Goal: Task Accomplishment & Management: Use online tool/utility

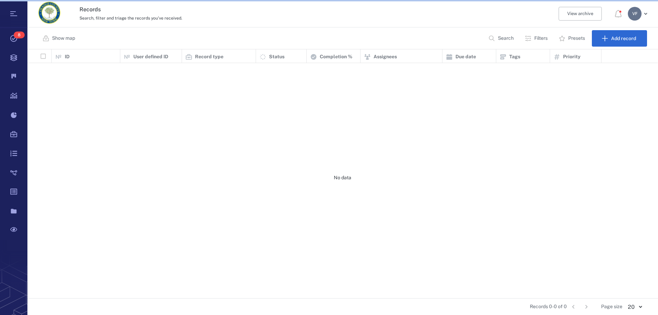
scroll to position [244, 625]
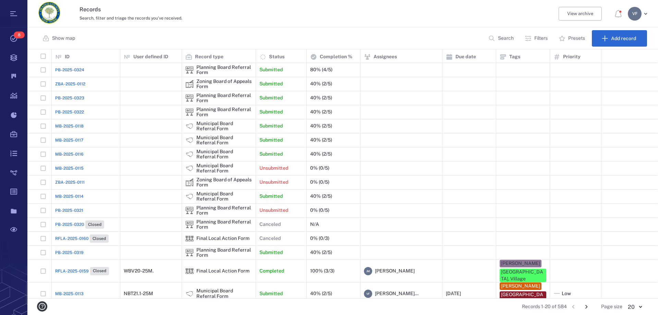
click at [534, 39] on p "Filters" at bounding box center [540, 38] width 13 height 7
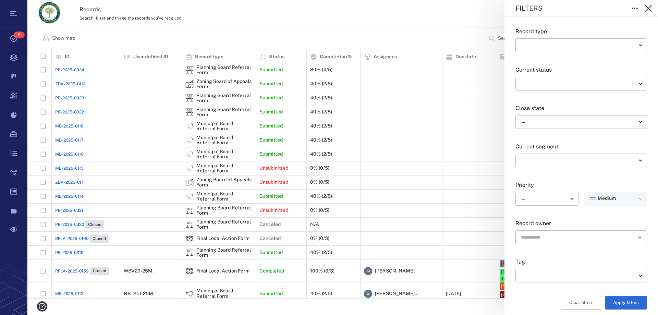
click at [575, 123] on body "Tasks 8 Records Boards Dashboard Reports Record types Guide steps Rules Form bu…" at bounding box center [329, 157] width 658 height 315
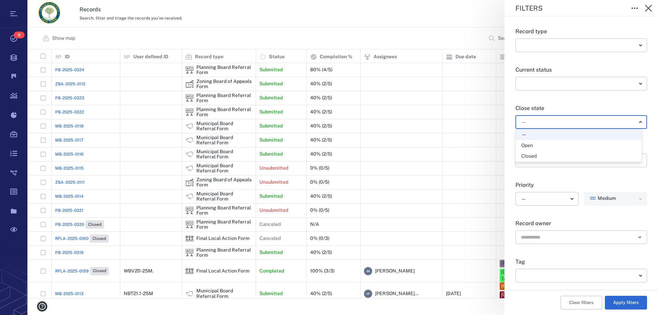
click at [548, 146] on div "Open" at bounding box center [578, 145] width 115 height 7
type input "*****"
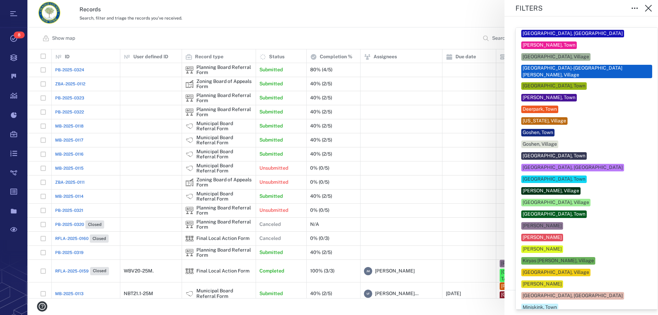
click at [546, 278] on body "Tasks 8 Records Boards Dashboard Reports Record types Guide steps Rules Form bu…" at bounding box center [329, 157] width 658 height 315
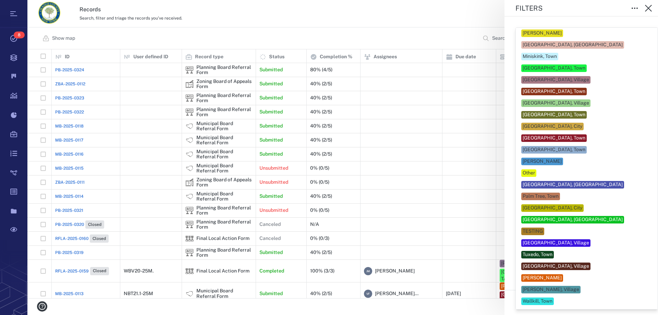
scroll to position [244, 0]
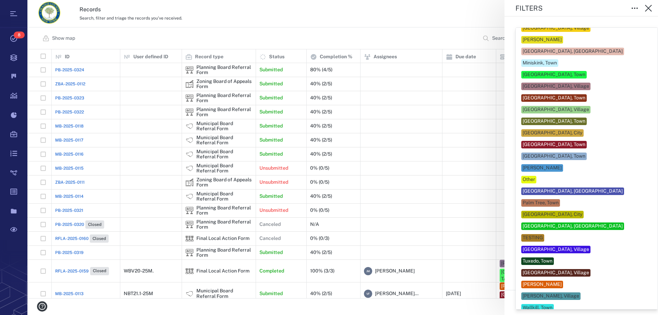
click at [559, 281] on div "[PERSON_NAME]" at bounding box center [541, 284] width 39 height 7
type input "***"
click at [477, 310] on div at bounding box center [329, 157] width 658 height 315
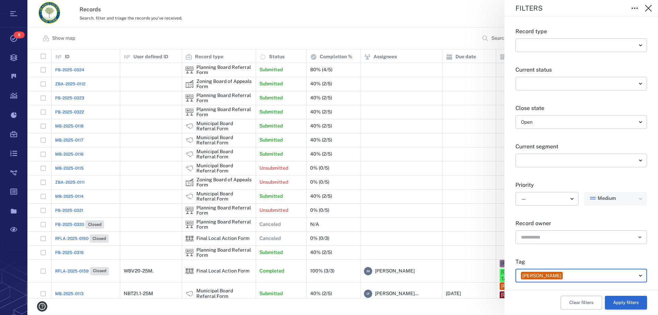
click at [618, 301] on button "Apply filters" at bounding box center [626, 303] width 42 height 14
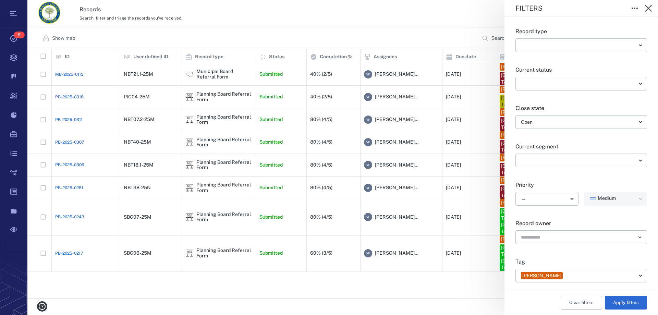
click at [326, 96] on div "Filters Record type ​ ​ Current status ​ ​ Close state Open ***** ​ Current seg…" at bounding box center [342, 157] width 630 height 315
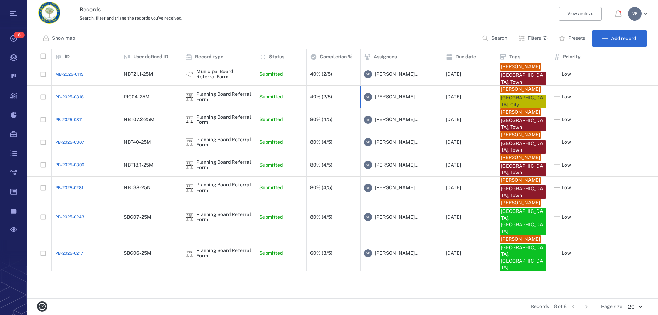
click at [325, 96] on div "40% (2/5)" at bounding box center [321, 96] width 22 height 5
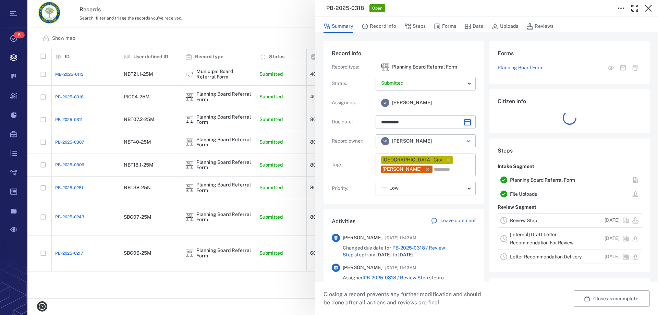
click at [530, 219] on link "Review Step" at bounding box center [523, 220] width 27 height 5
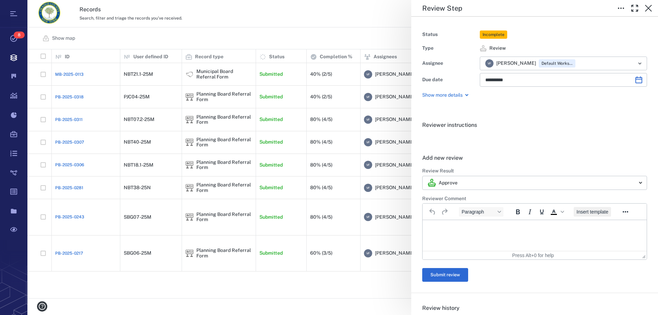
click at [593, 216] on button "Insert template" at bounding box center [592, 212] width 37 height 10
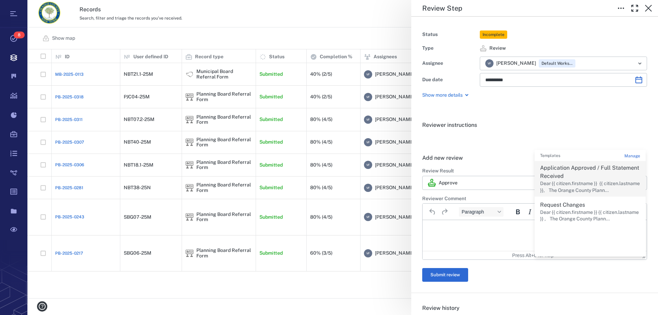
click at [587, 177] on p "Application Approved / Full Statement Received" at bounding box center [590, 172] width 100 height 16
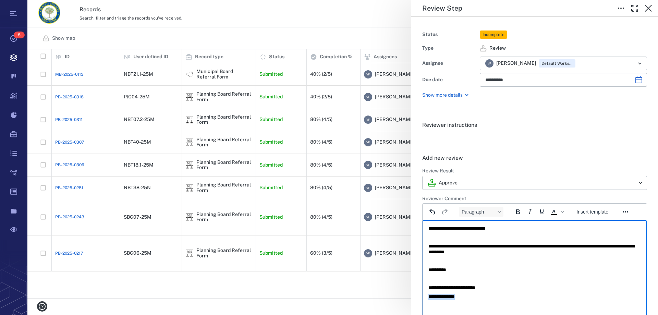
drag, startPoint x: 482, startPoint y: 295, endPoint x: 801, endPoint y: 514, distance: 386.9
click at [422, 293] on html "**********" at bounding box center [534, 262] width 224 height 85
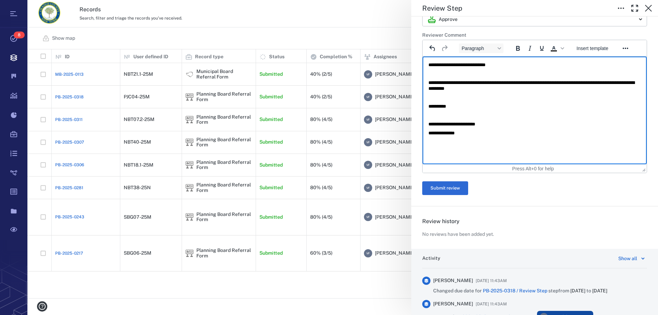
scroll to position [171, 0]
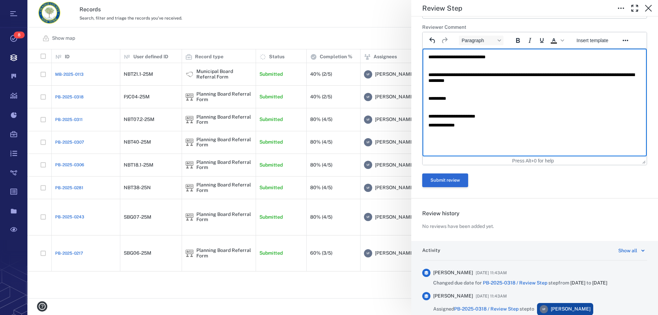
click at [453, 177] on button "Submit review" at bounding box center [445, 180] width 46 height 14
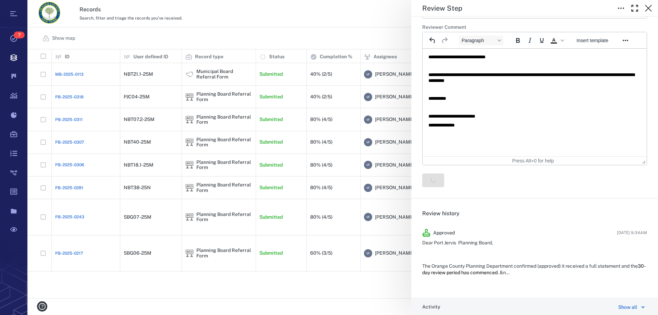
scroll to position [0, 0]
